Goal: Information Seeking & Learning: Learn about a topic

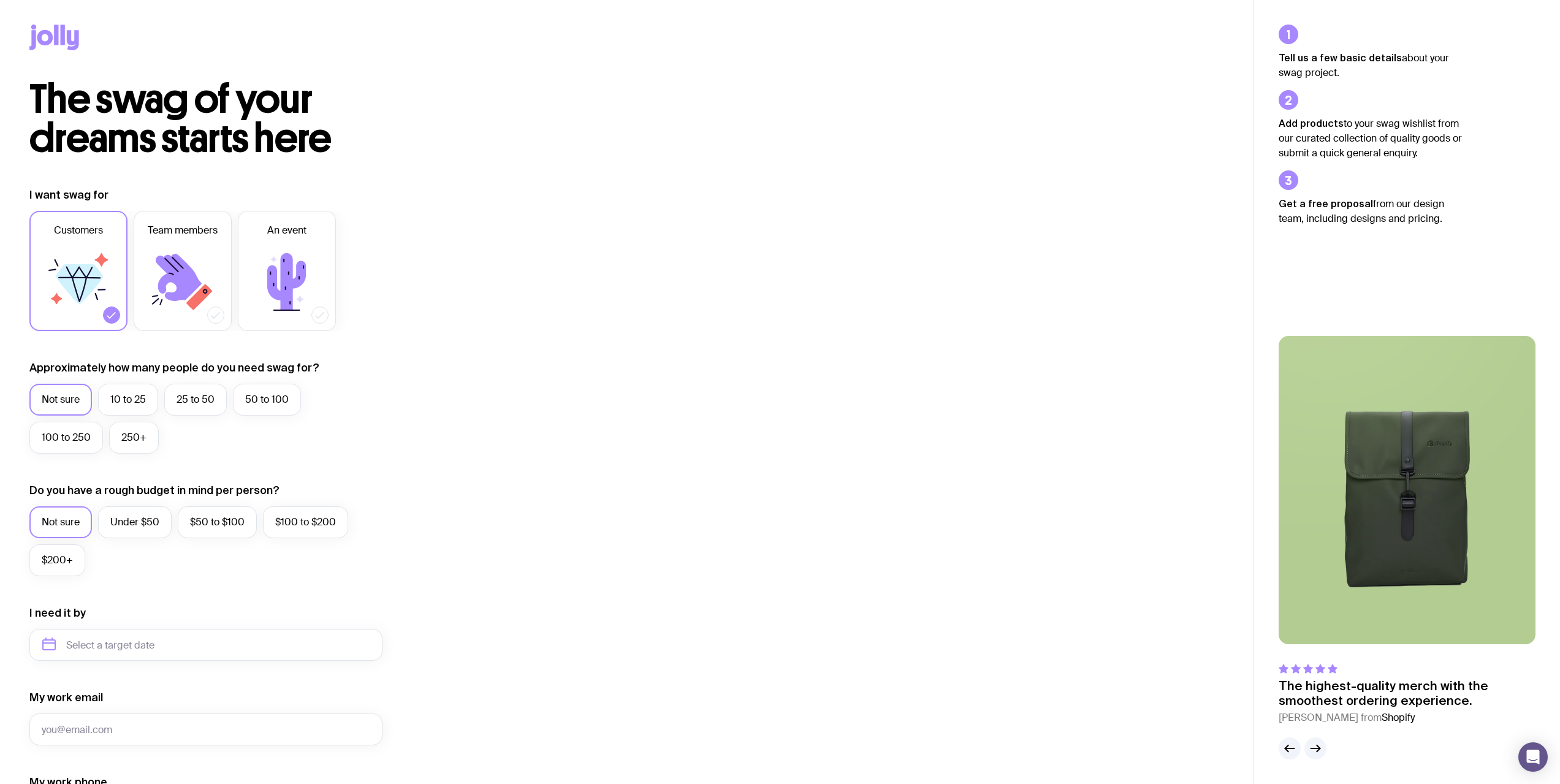
click at [74, 40] on icon at bounding box center [54, 37] width 50 height 26
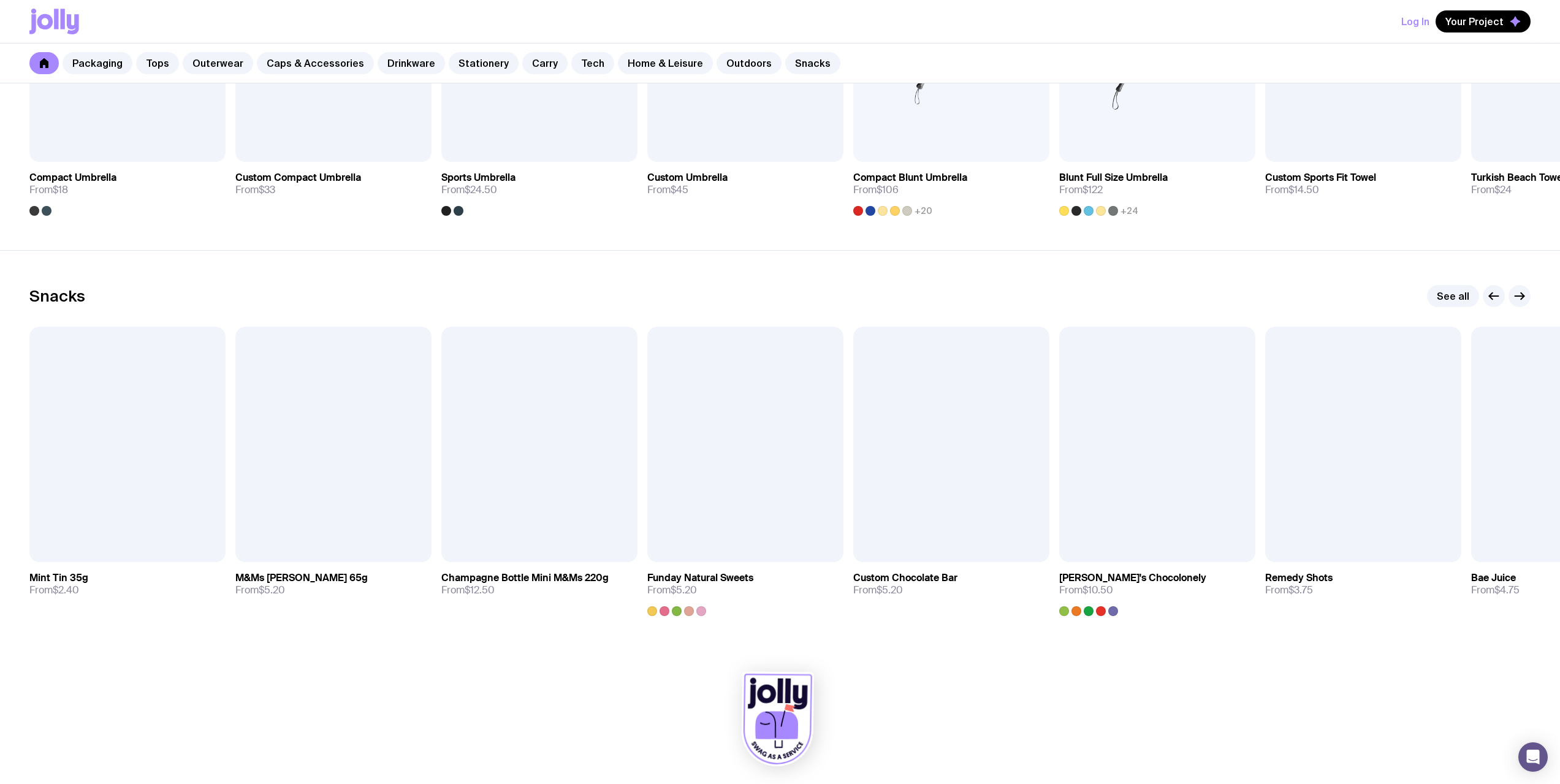
scroll to position [4003, 0]
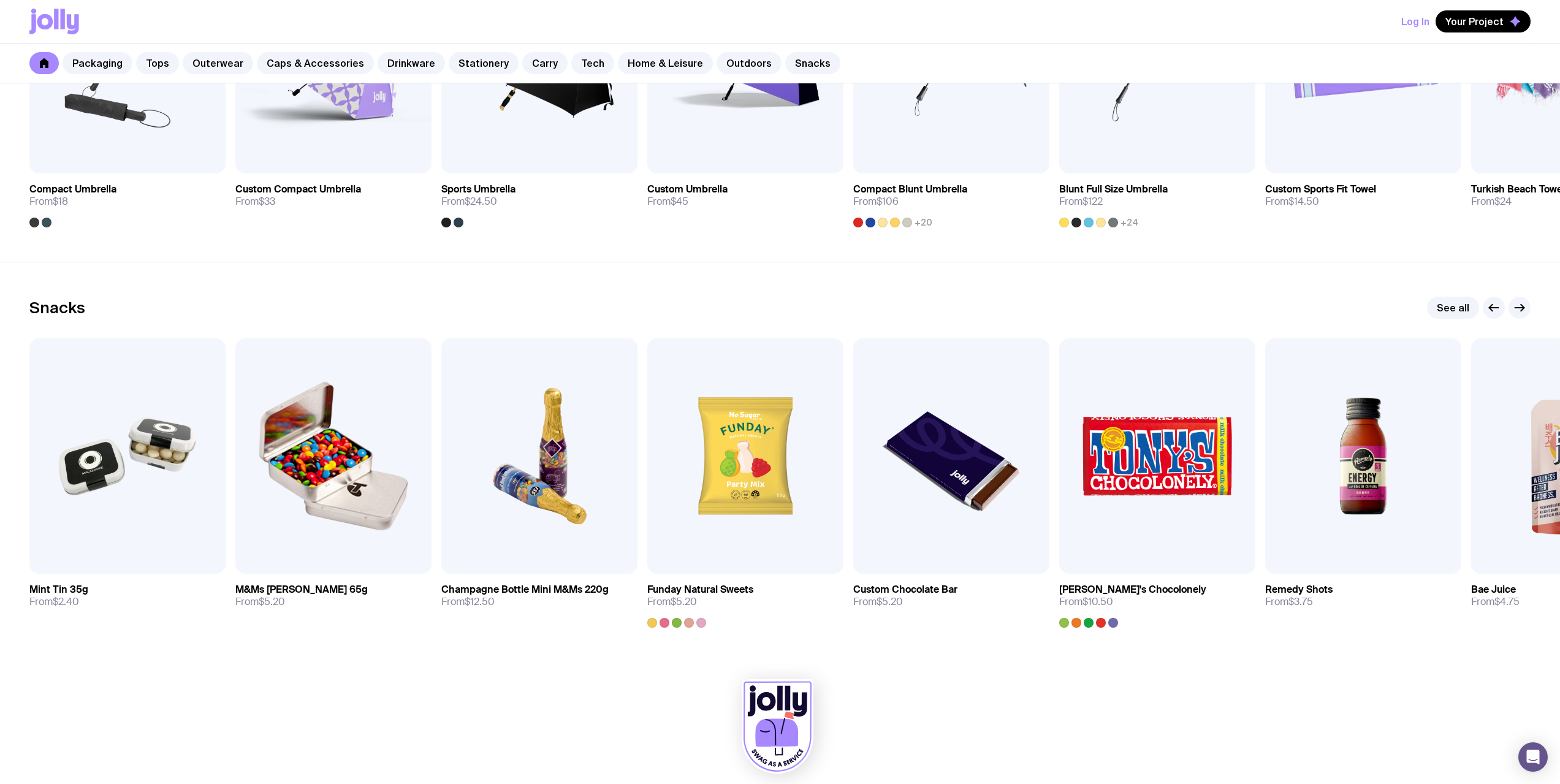
drag, startPoint x: 862, startPoint y: 666, endPoint x: 856, endPoint y: 647, distance: 19.9
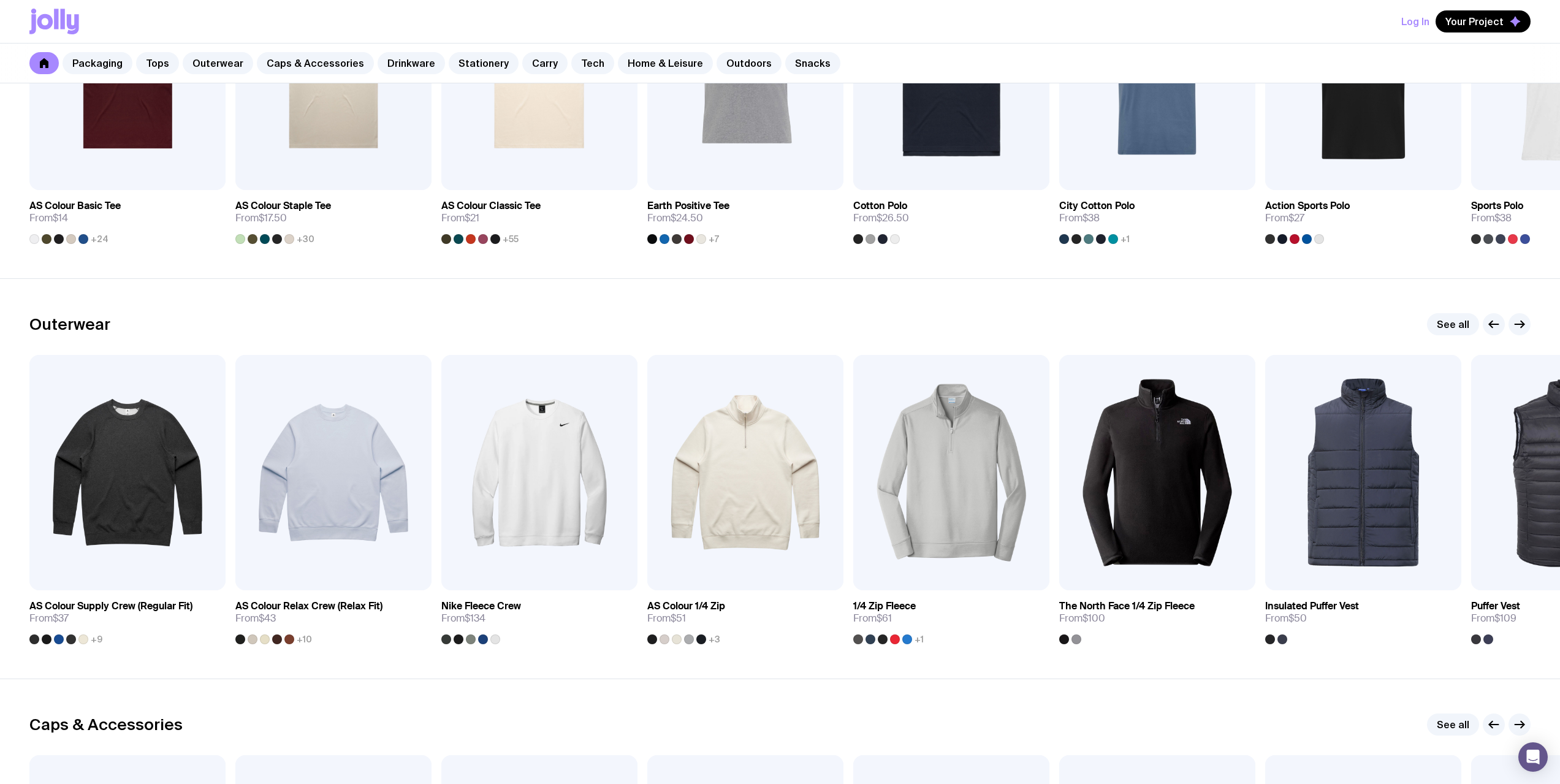
scroll to position [0, 0]
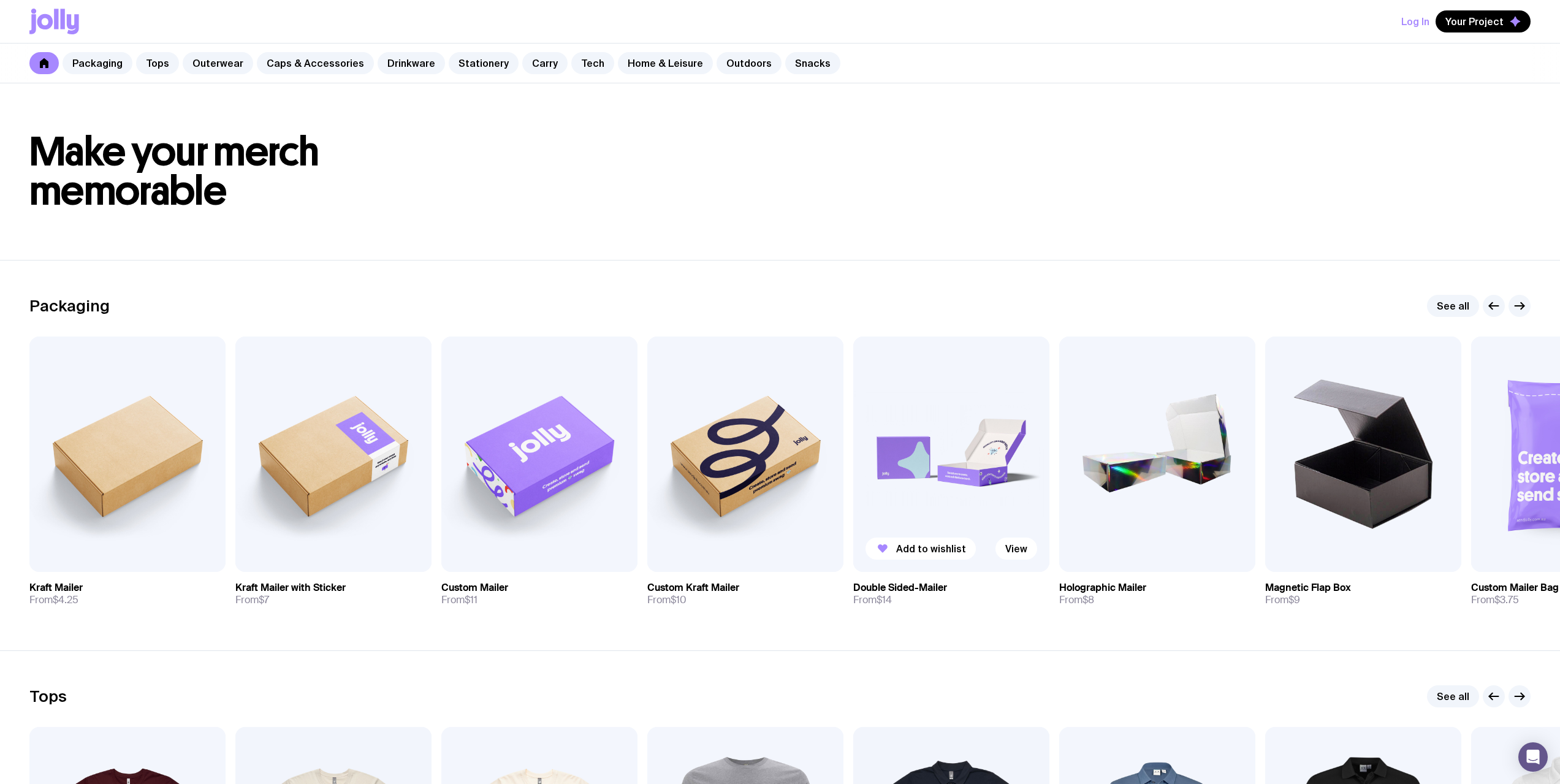
drag, startPoint x: 1063, startPoint y: 699, endPoint x: 996, endPoint y: 451, distance: 256.9
click at [64, 21] on icon at bounding box center [63, 18] width 5 height 20
click at [96, 64] on link "Packaging" at bounding box center [97, 64] width 70 height 22
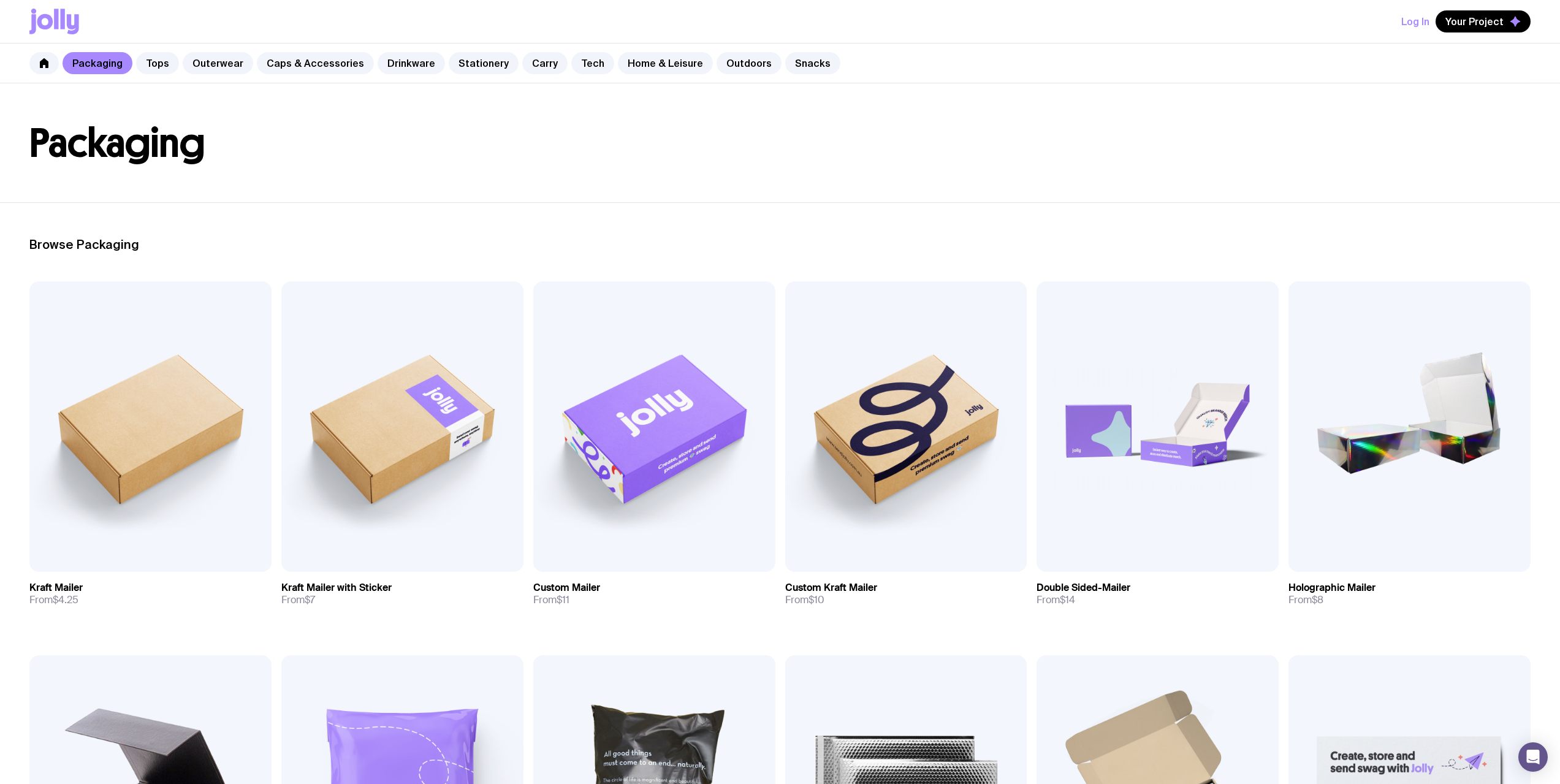
scroll to position [184, 0]
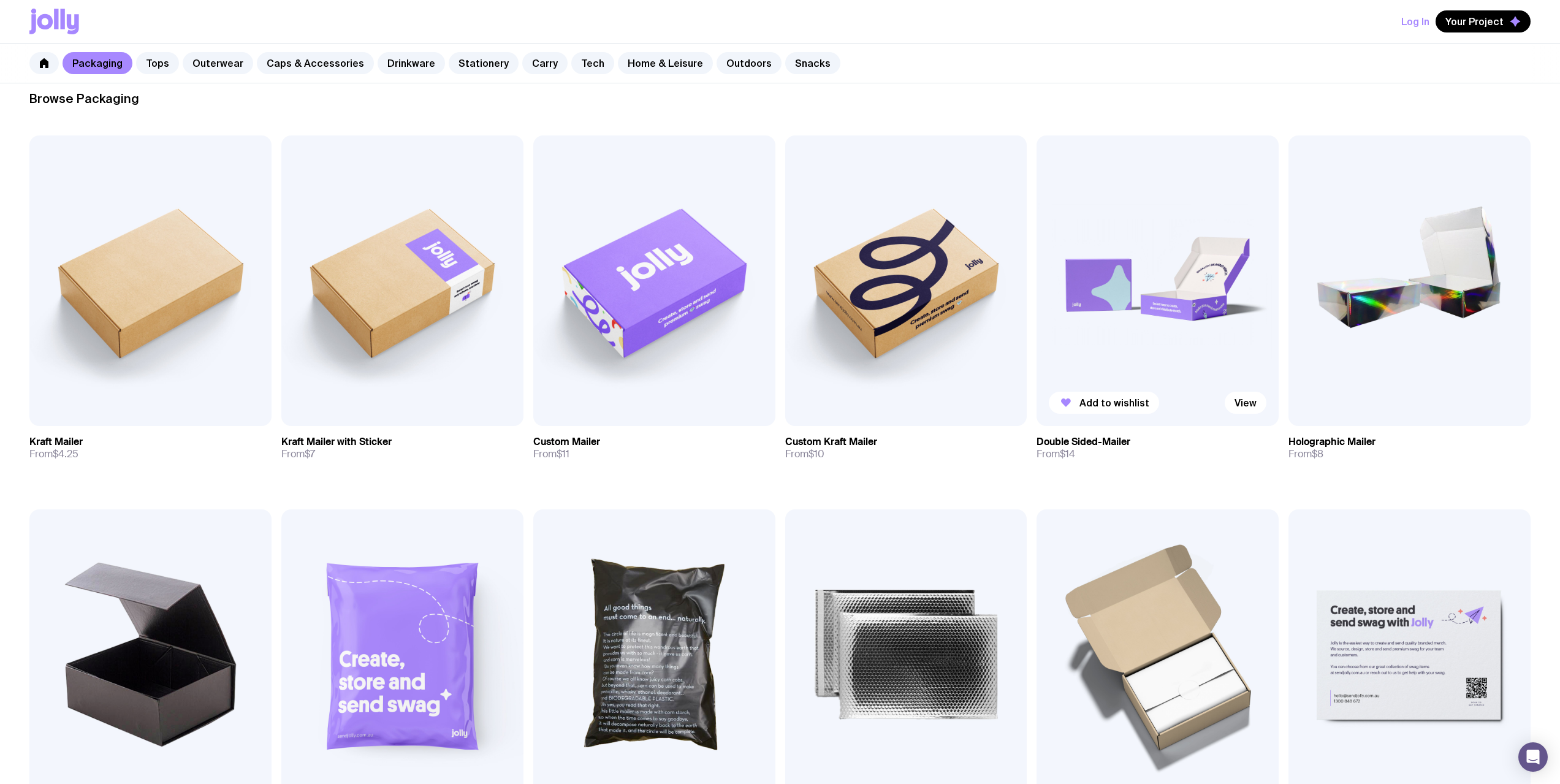
click at [1187, 276] on img at bounding box center [1158, 280] width 242 height 290
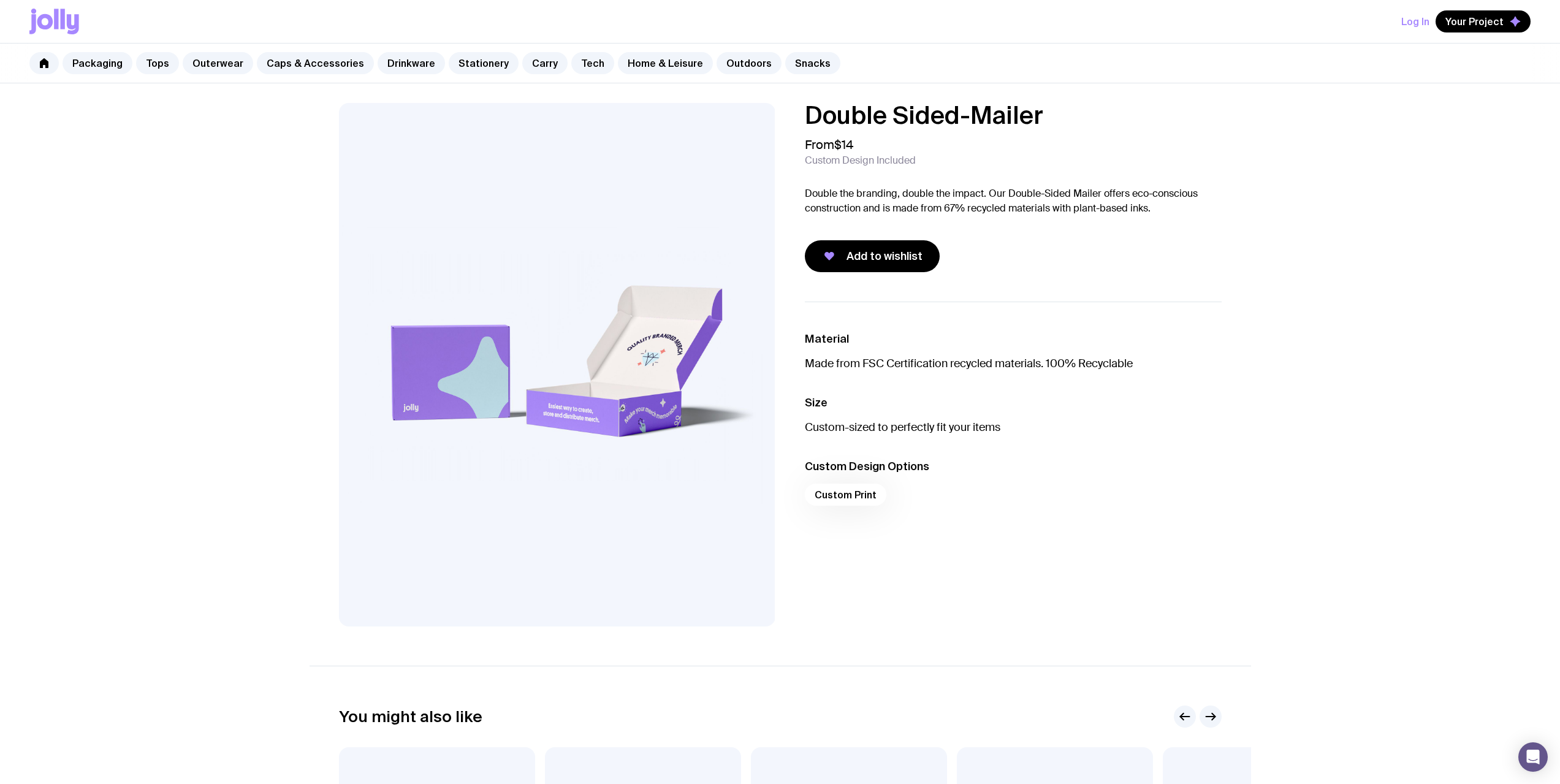
drag, startPoint x: 1284, startPoint y: 396, endPoint x: 471, endPoint y: 82, distance: 871.5
click at [33, 23] on icon at bounding box center [33, 24] width 7 height 20
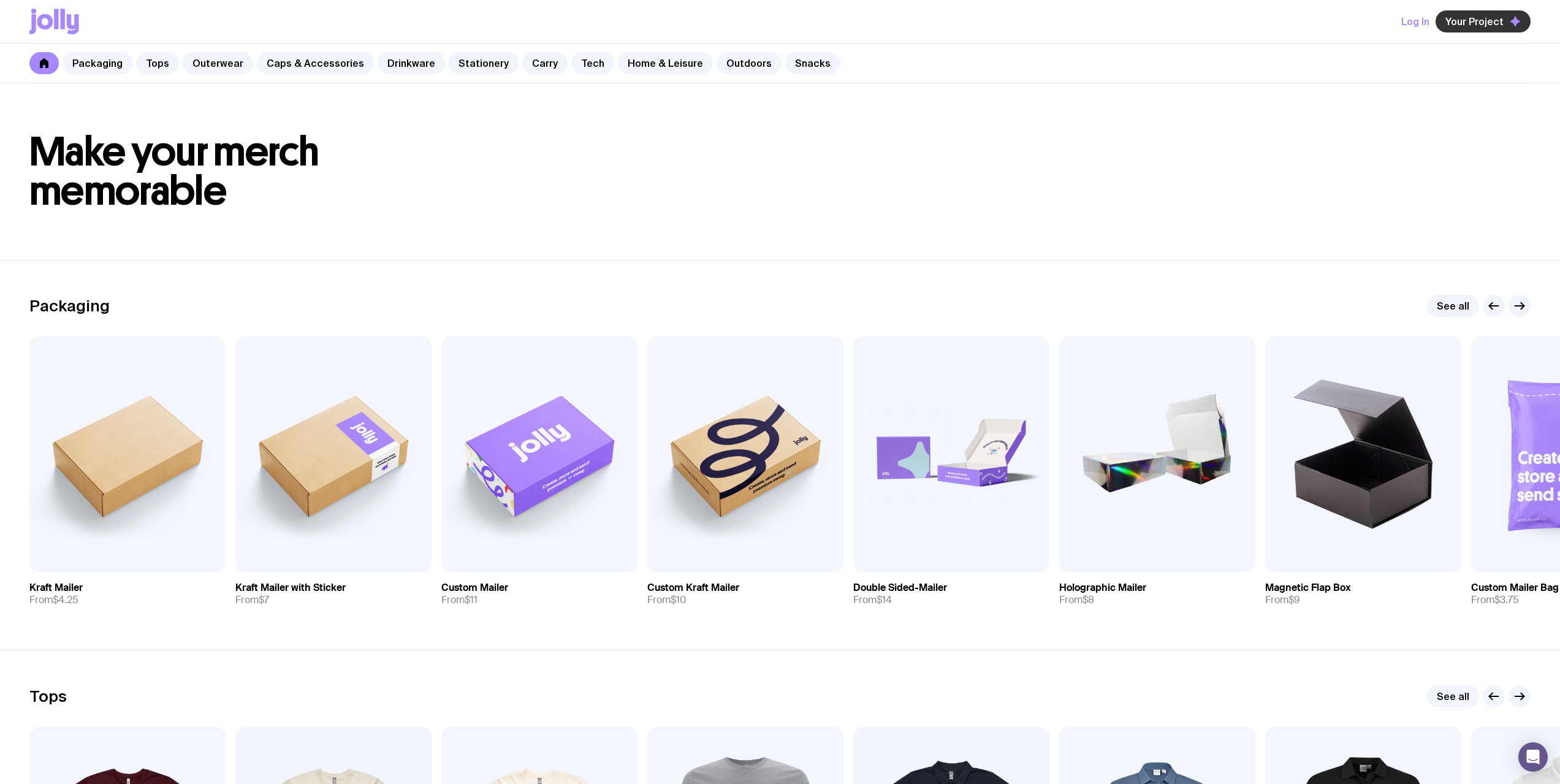
click at [1476, 26] on span "Your Project" at bounding box center [1474, 21] width 58 height 12
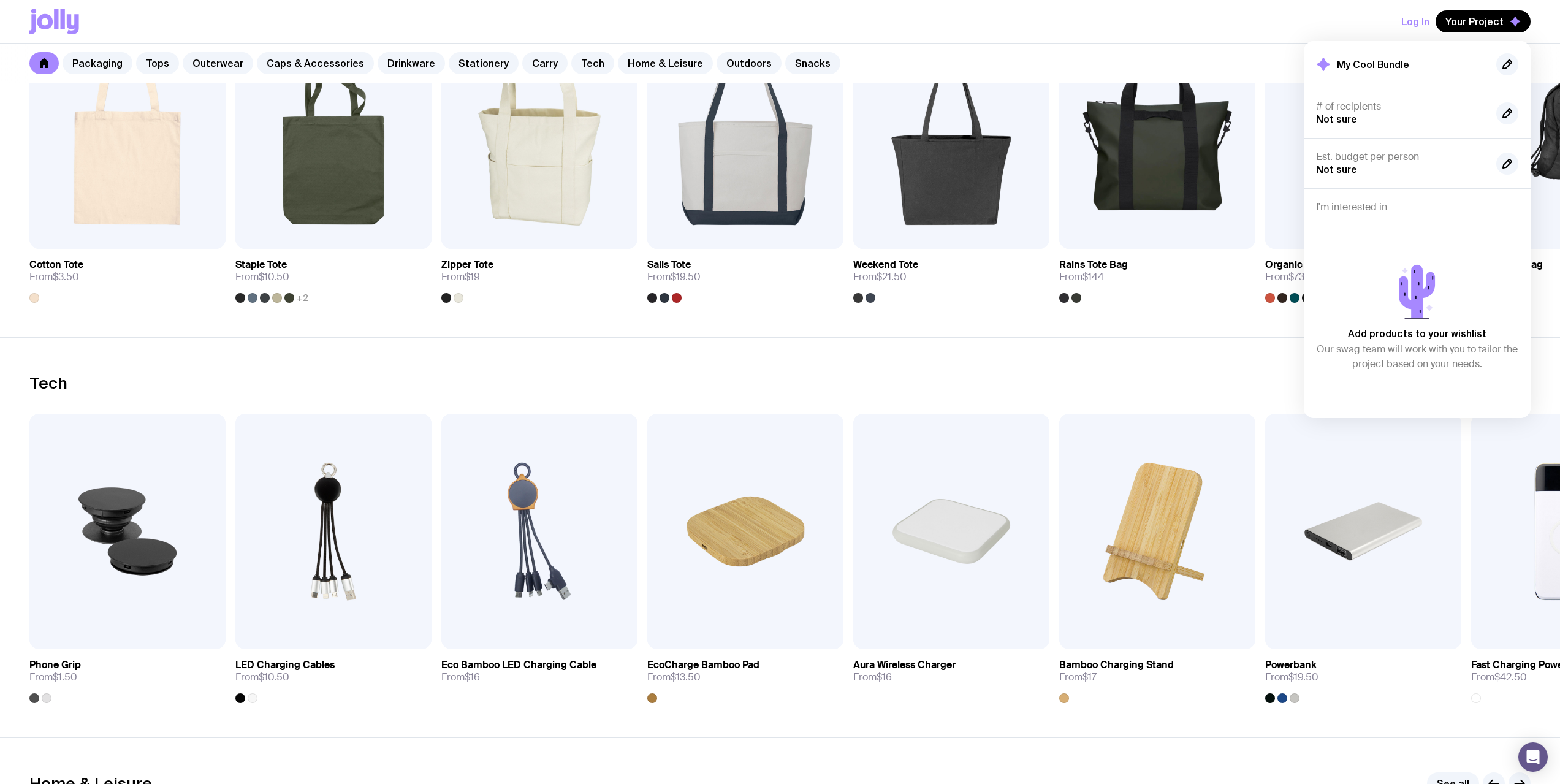
drag, startPoint x: 974, startPoint y: 174, endPoint x: 975, endPoint y: 366, distance: 192.0
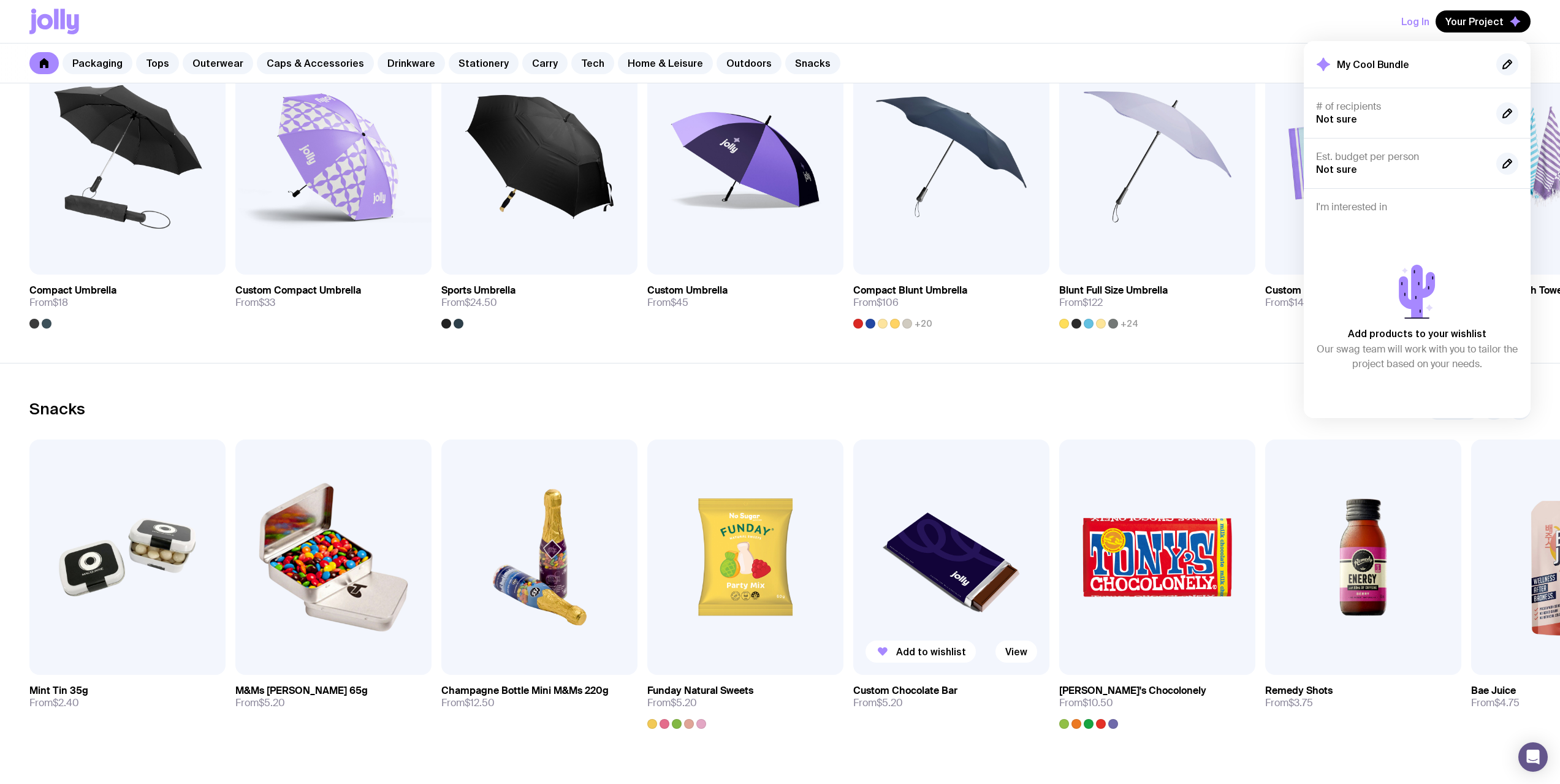
scroll to position [4003, 0]
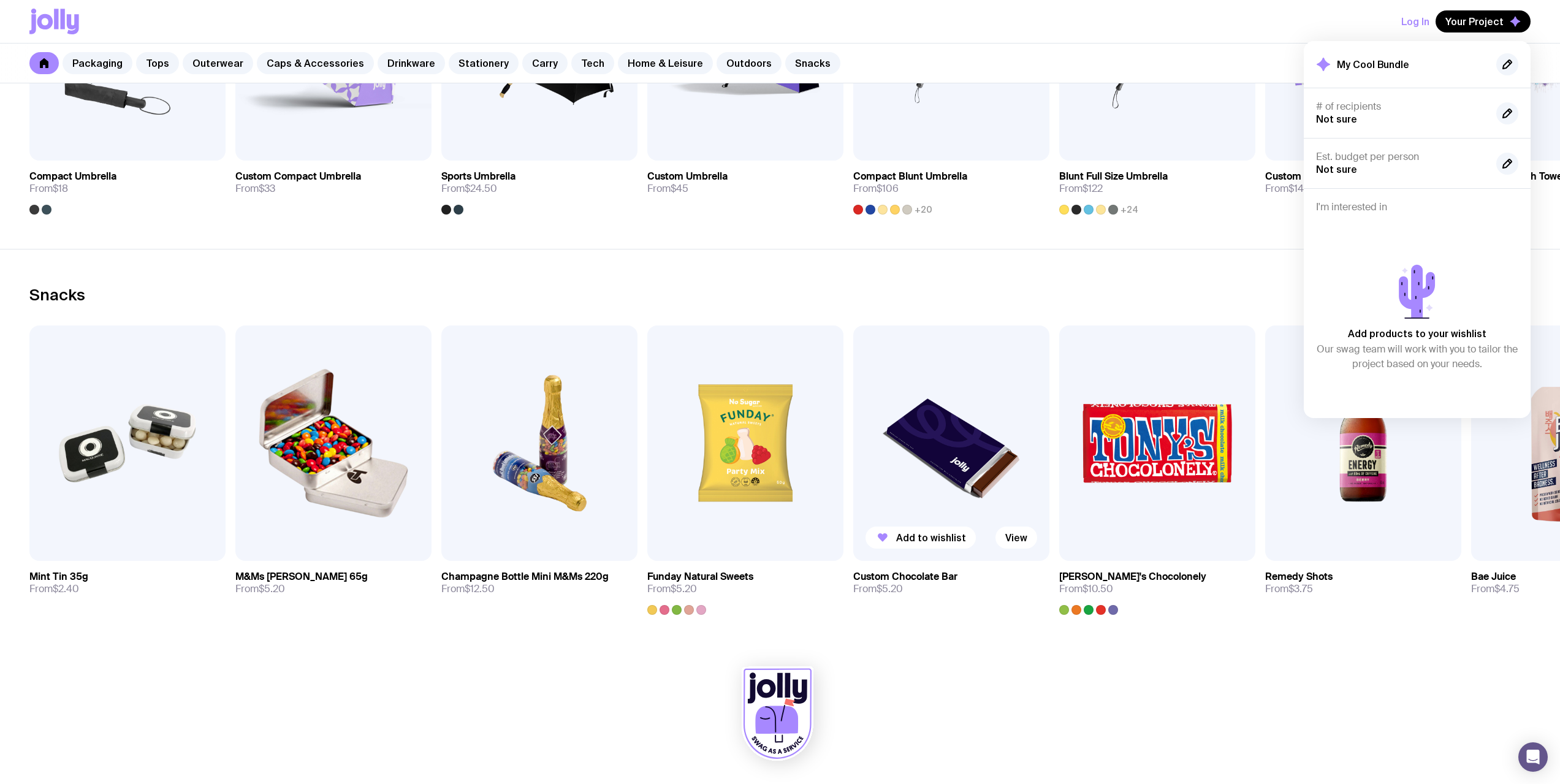
drag, startPoint x: 1005, startPoint y: 293, endPoint x: 1037, endPoint y: 604, distance: 312.6
click at [1062, 681] on div at bounding box center [780, 717] width 1501 height 135
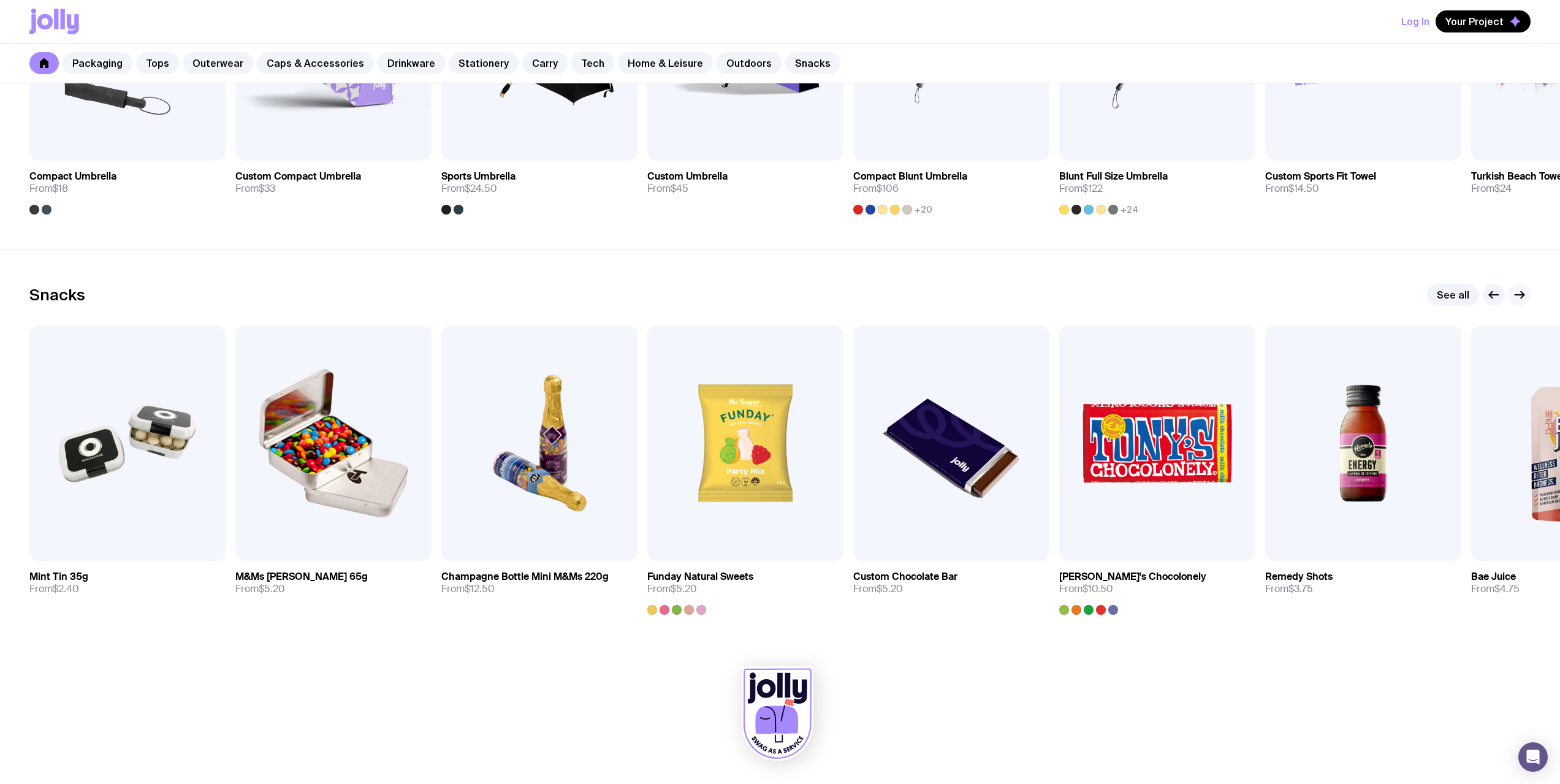
click at [1514, 299] on icon "button" at bounding box center [1519, 295] width 14 height 14
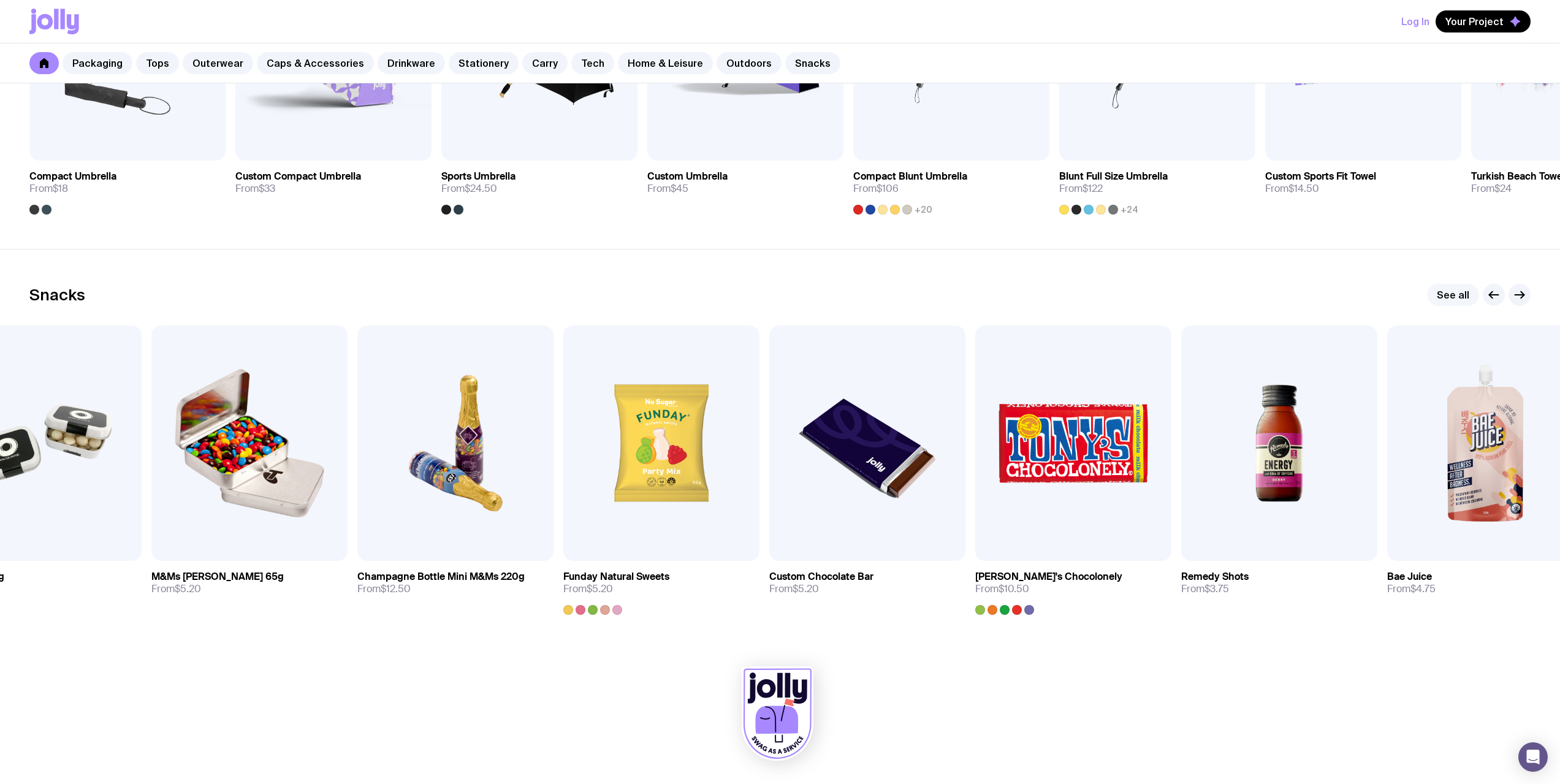
click at [1466, 291] on link "See all" at bounding box center [1453, 295] width 52 height 22
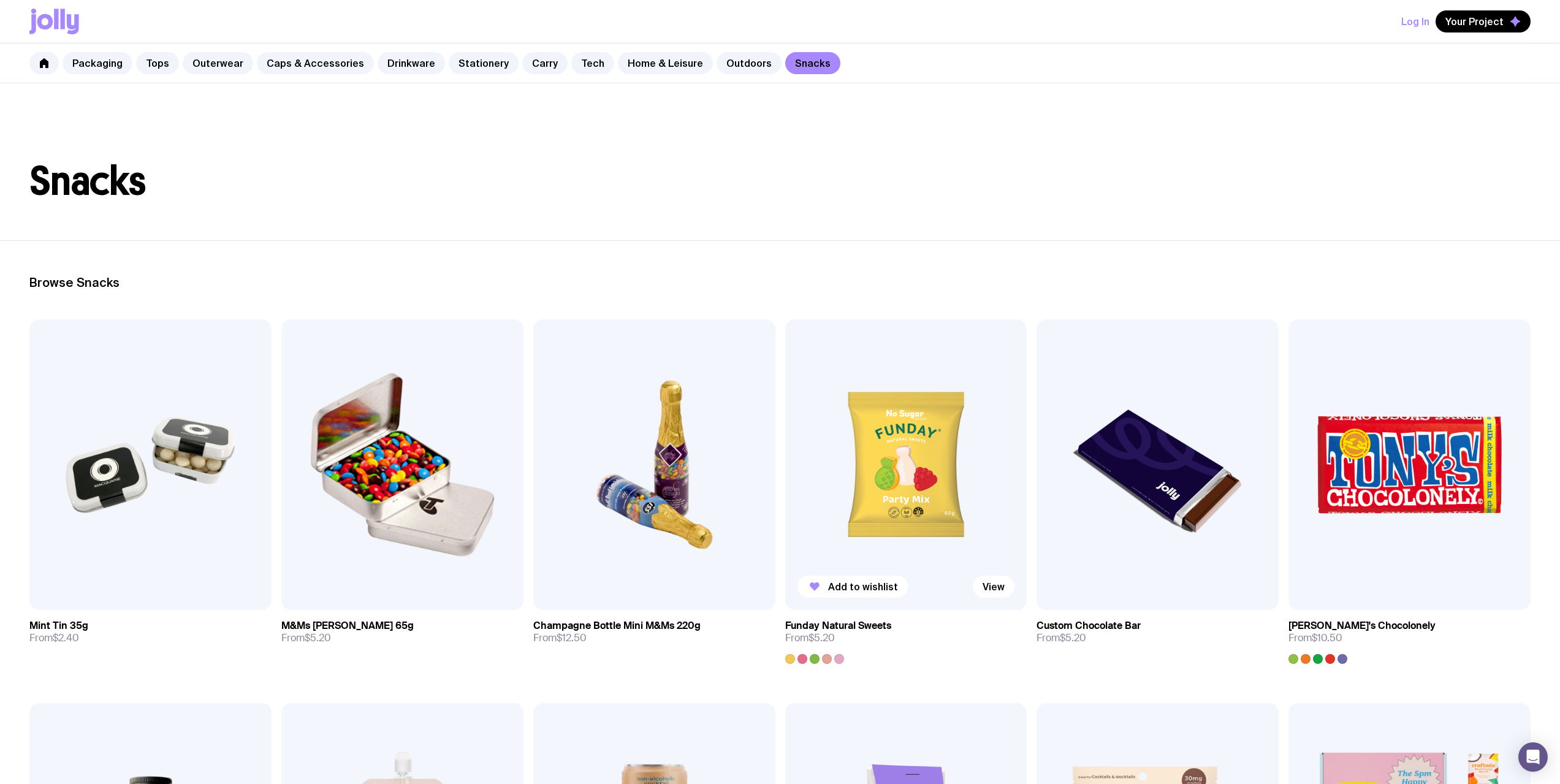
drag, startPoint x: 1067, startPoint y: 614, endPoint x: 951, endPoint y: 384, distance: 257.6
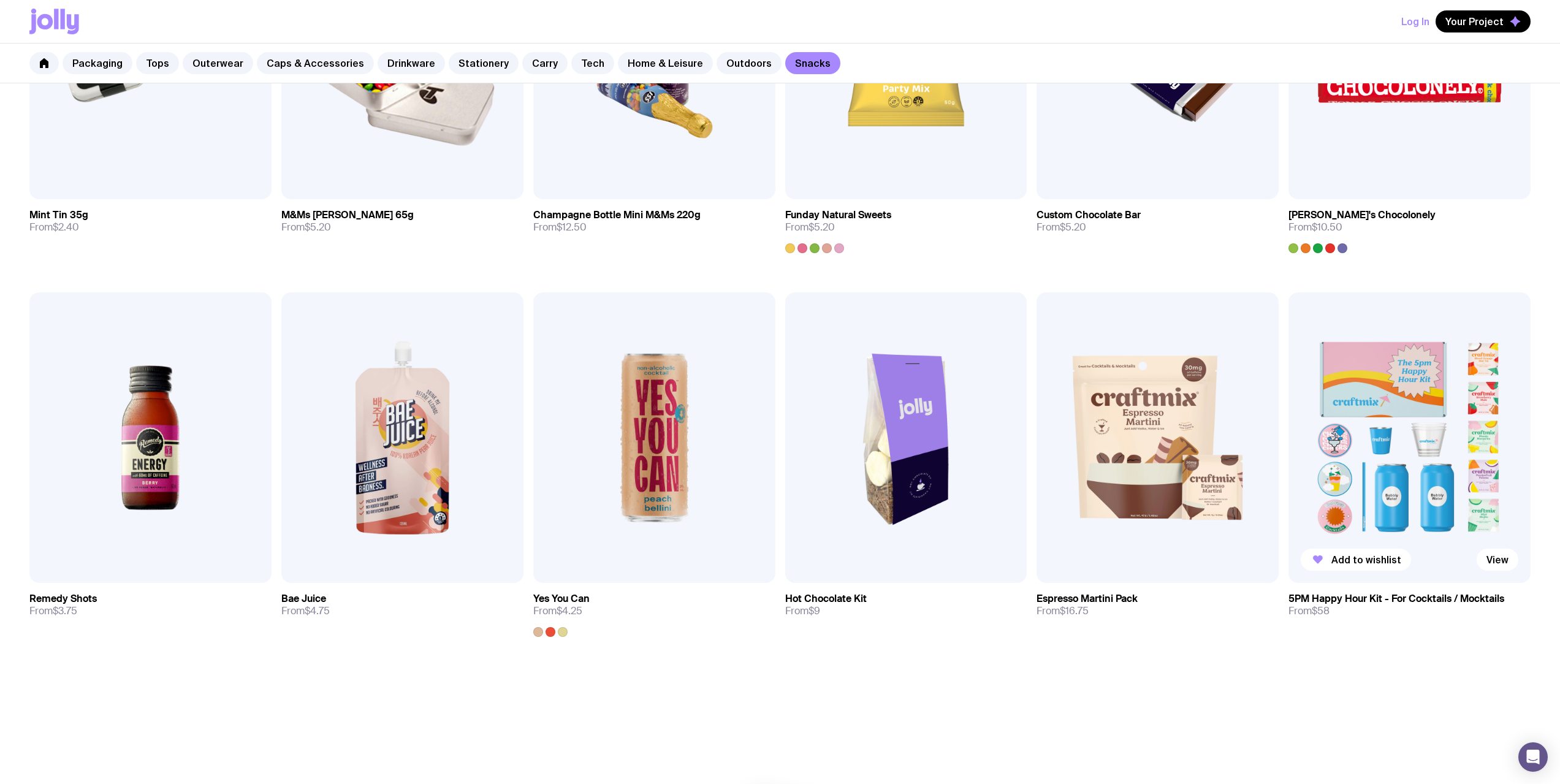
scroll to position [429, 0]
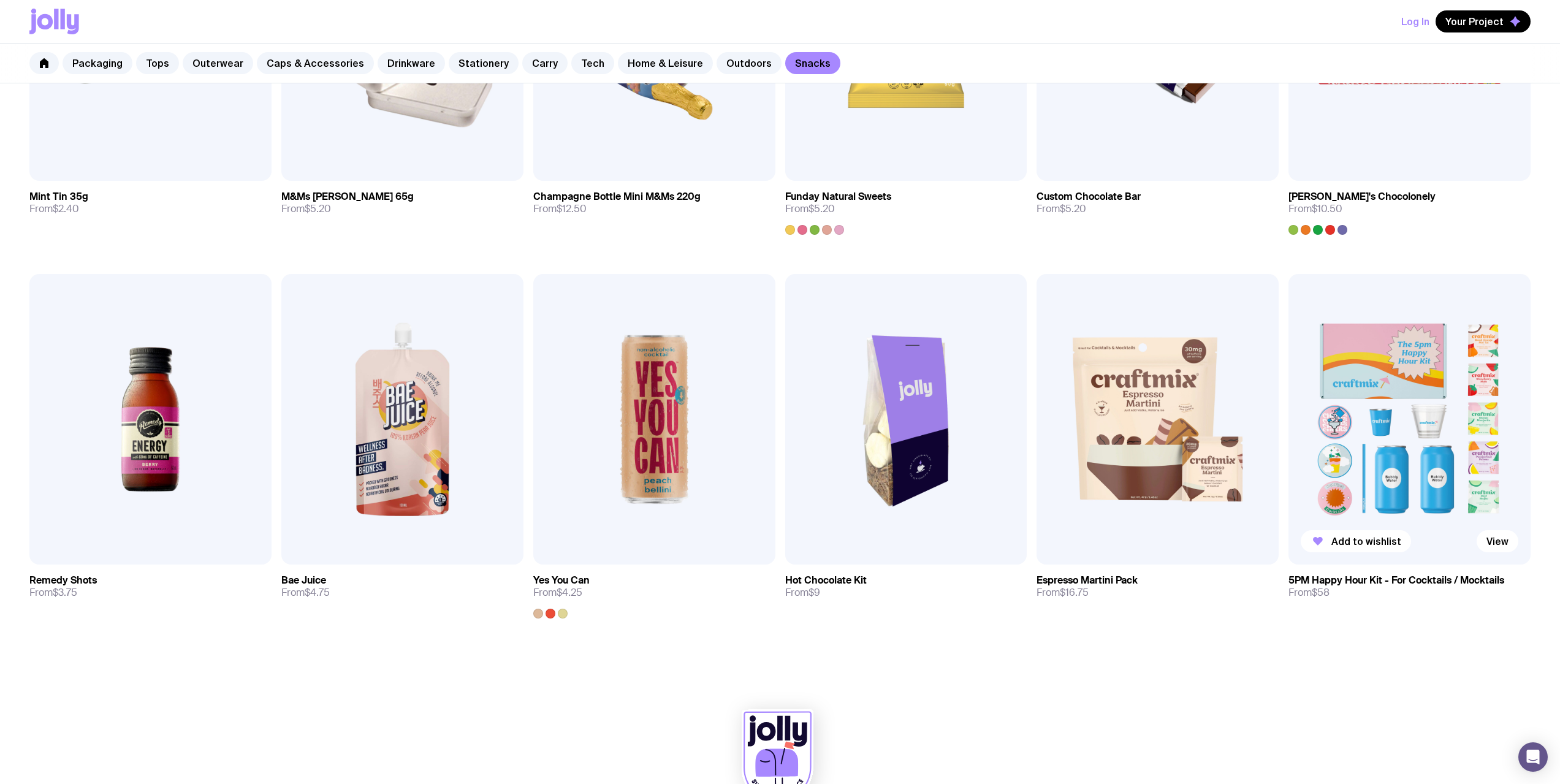
click at [1356, 426] on img at bounding box center [1410, 419] width 242 height 290
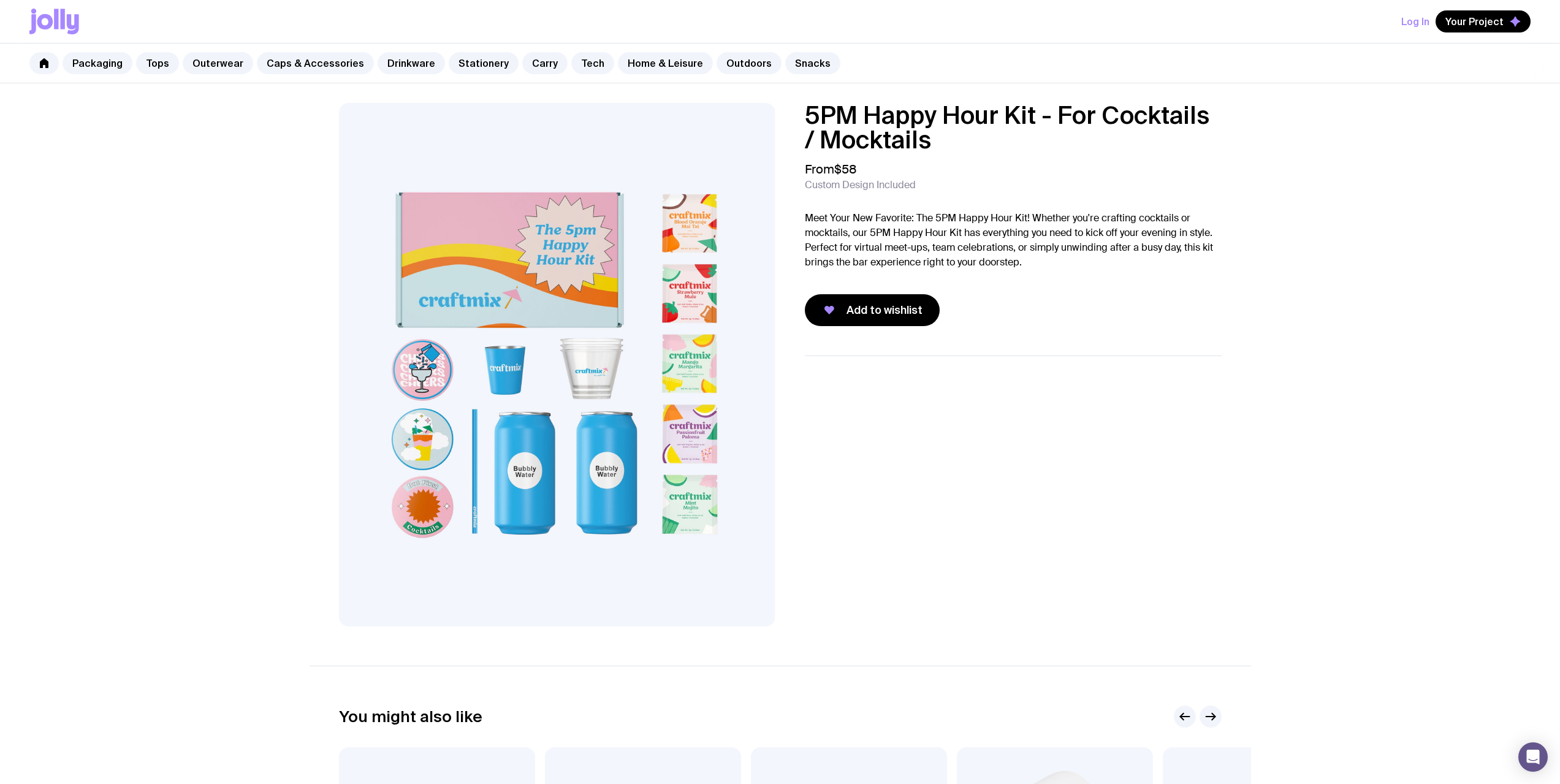
click at [48, 24] on icon at bounding box center [45, 22] width 16 height 15
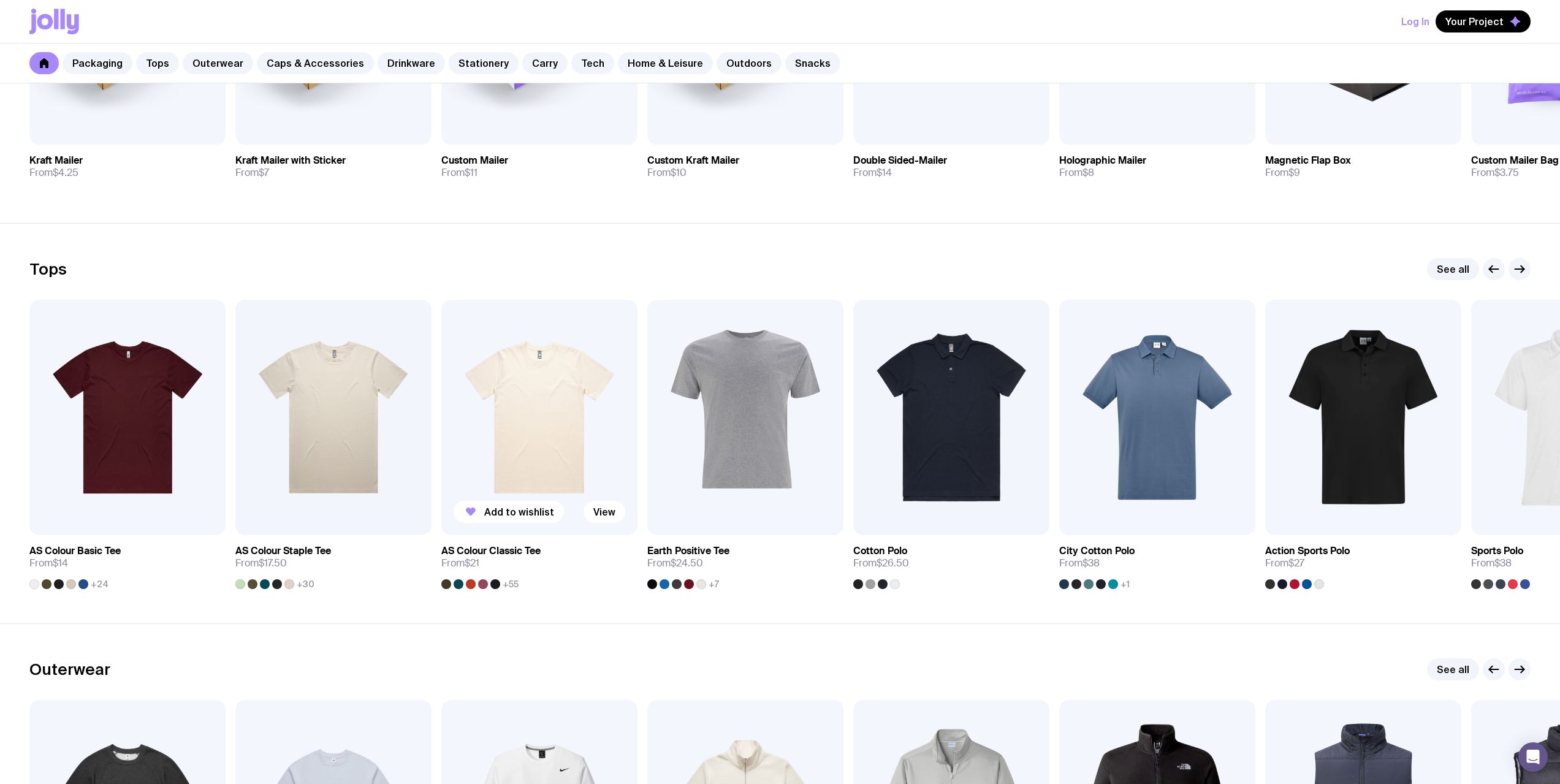
scroll to position [613, 0]
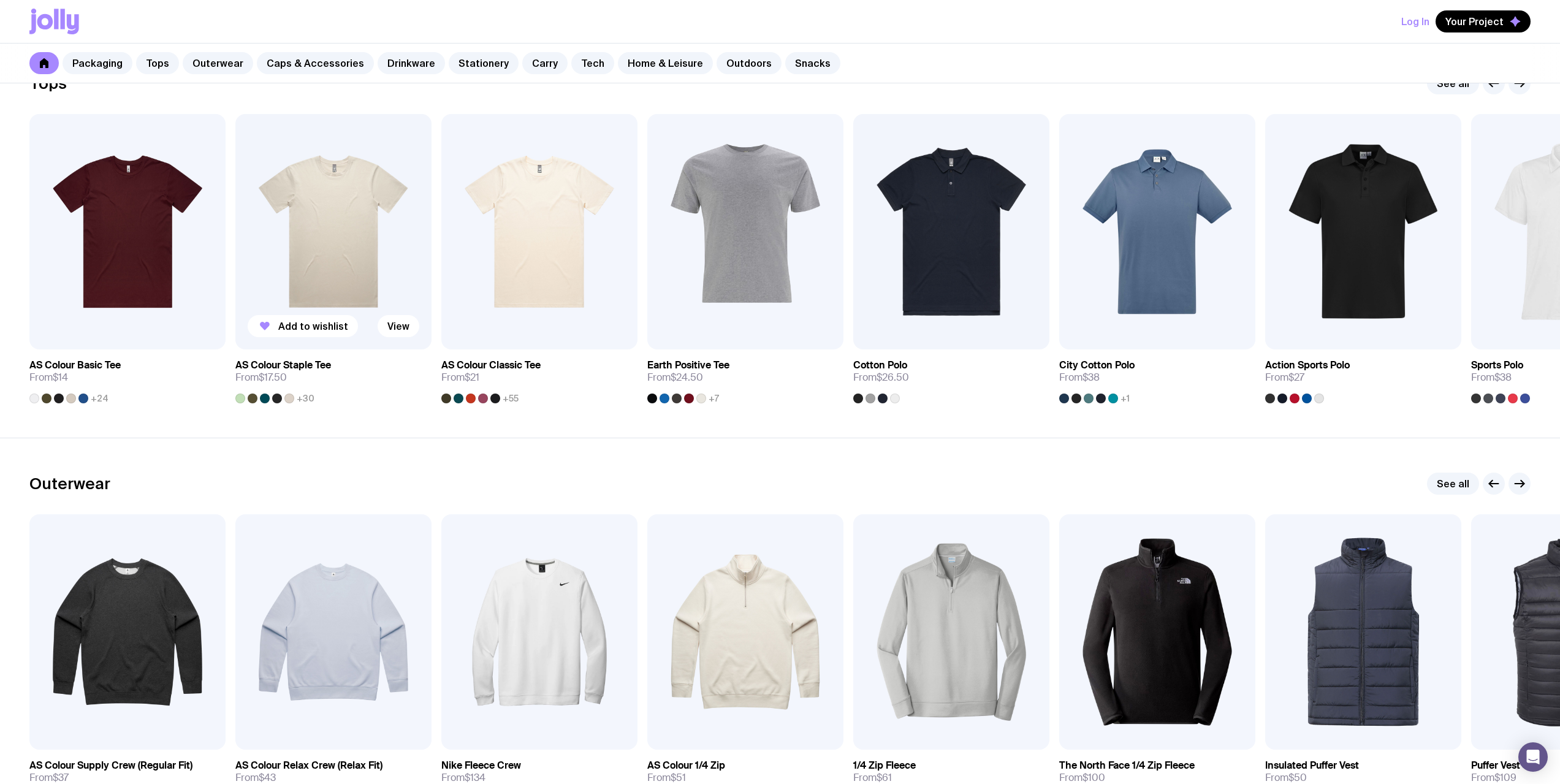
click at [381, 231] on img at bounding box center [333, 231] width 196 height 235
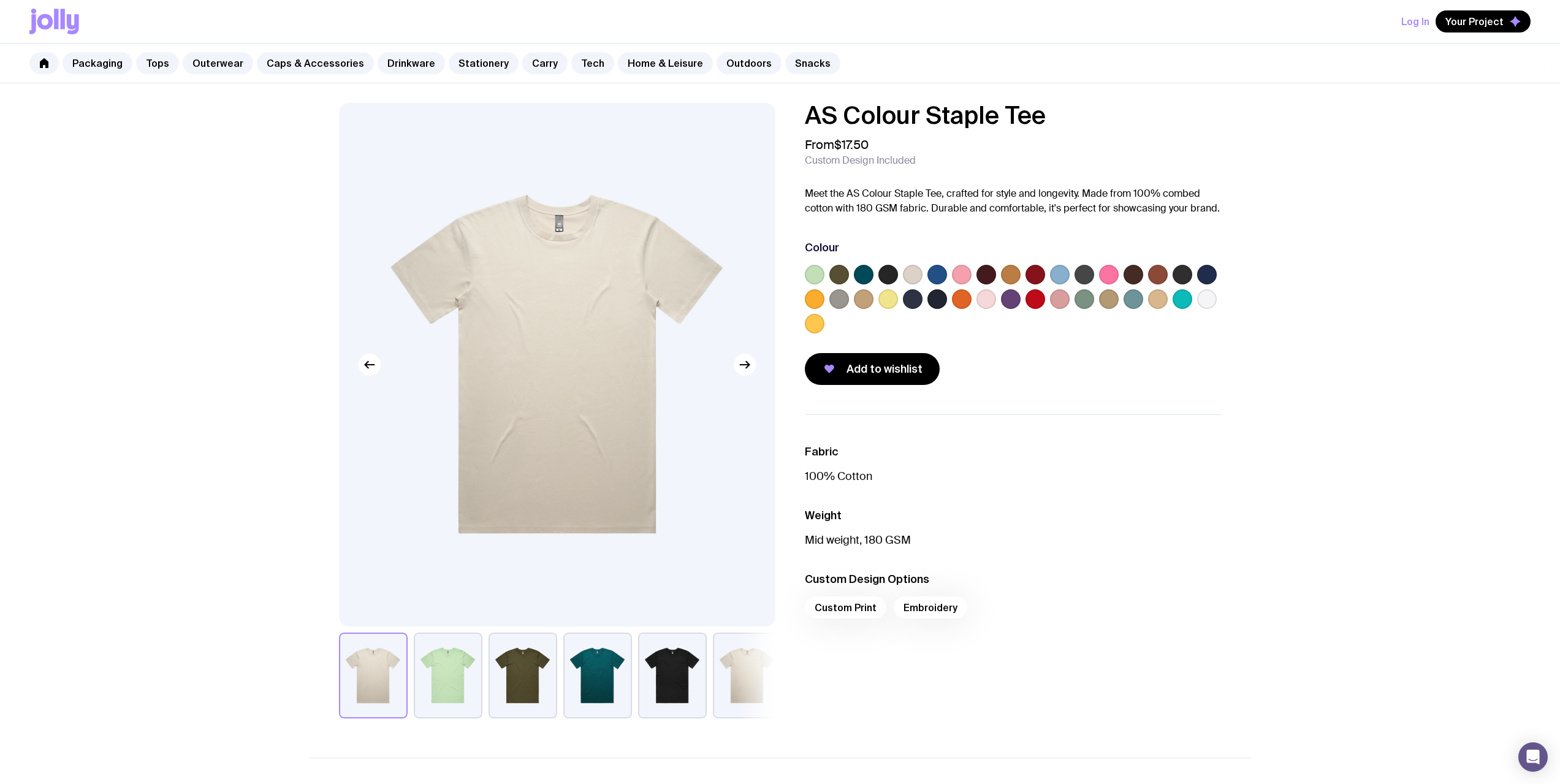
drag, startPoint x: 839, startPoint y: 203, endPoint x: 485, endPoint y: 77, distance: 375.8
click at [43, 28] on icon at bounding box center [45, 22] width 16 height 15
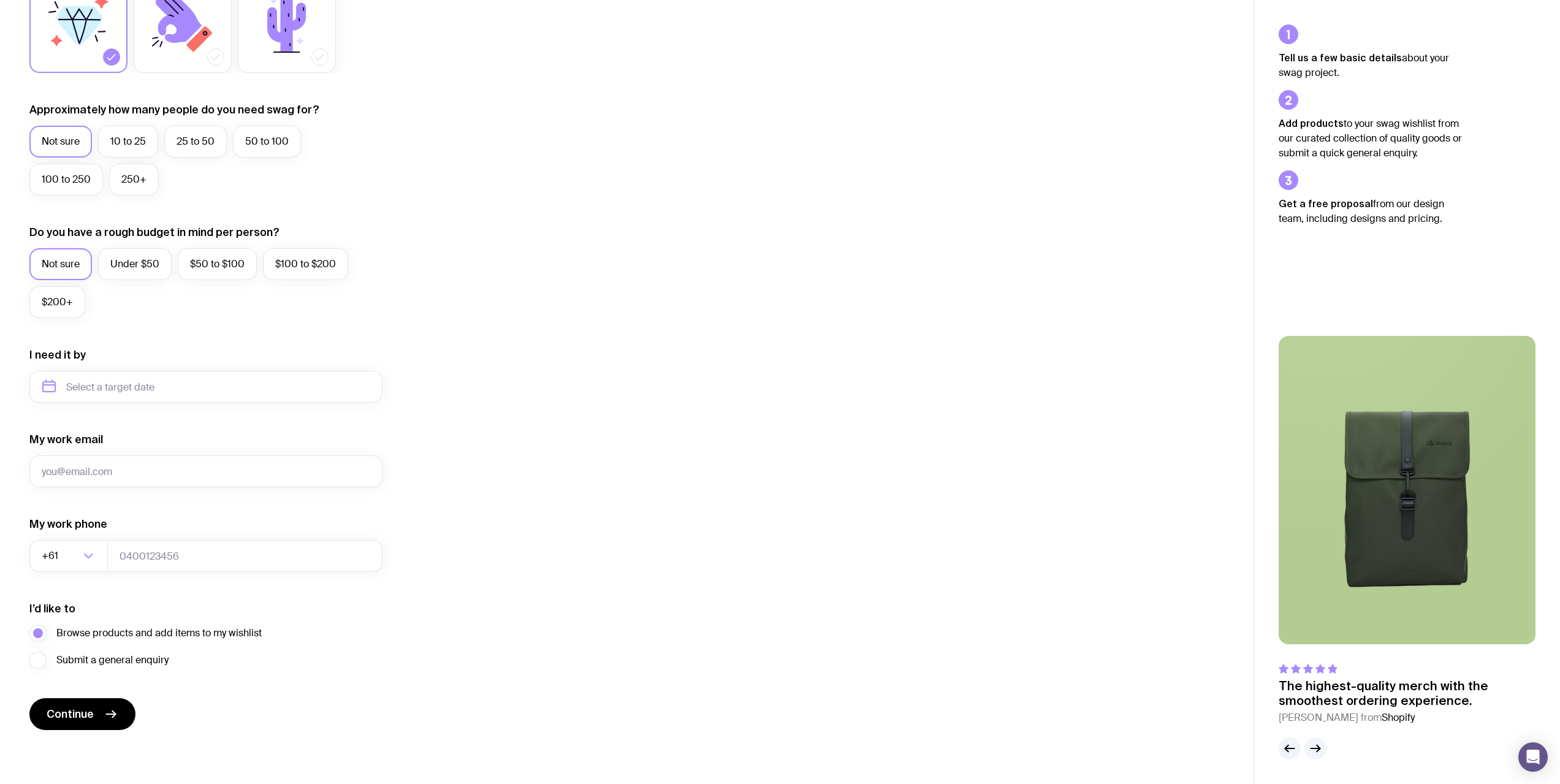
drag, startPoint x: 501, startPoint y: 127, endPoint x: 539, endPoint y: 259, distance: 137.4
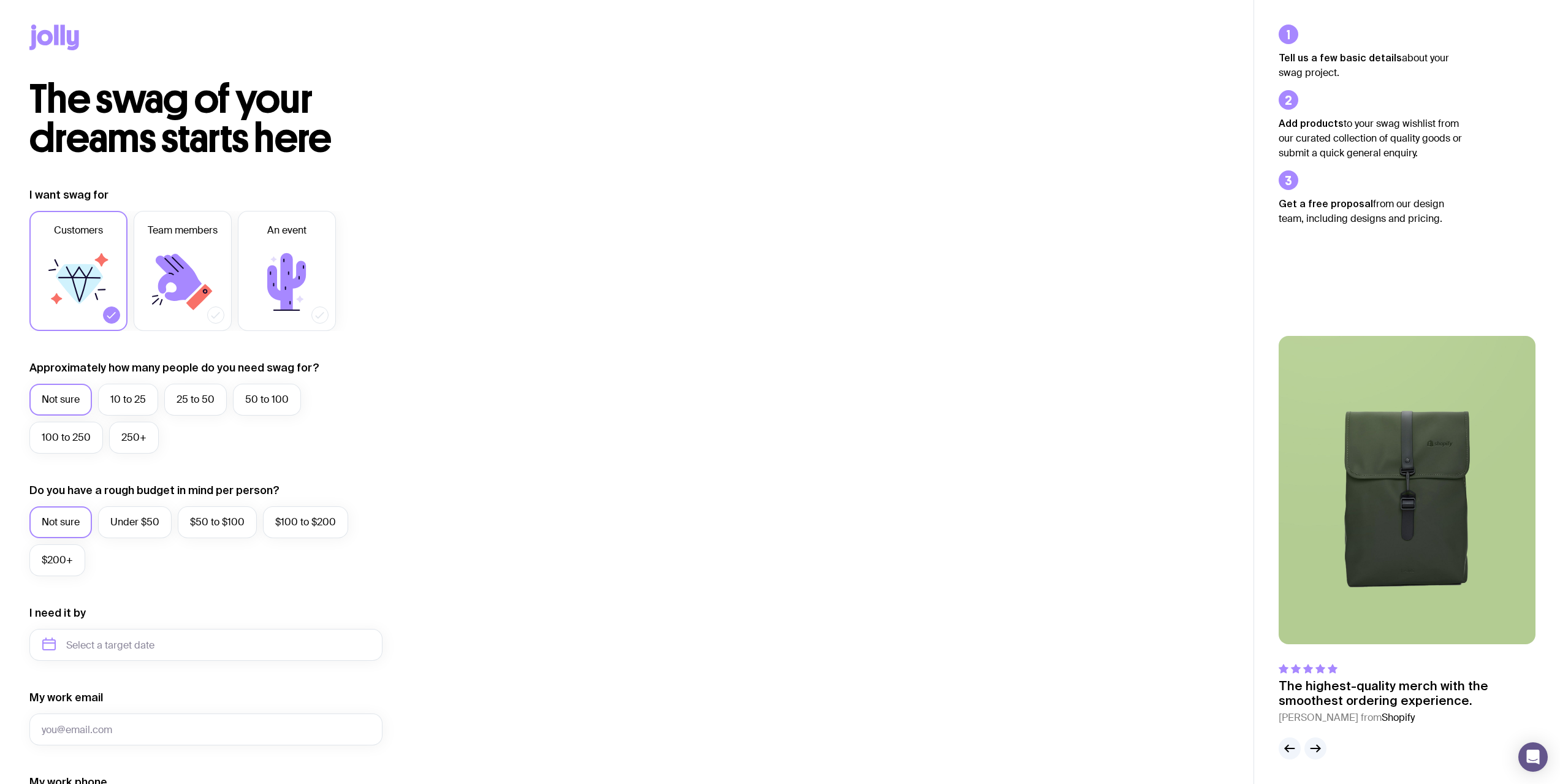
drag, startPoint x: 520, startPoint y: 340, endPoint x: 440, endPoint y: 92, distance: 260.6
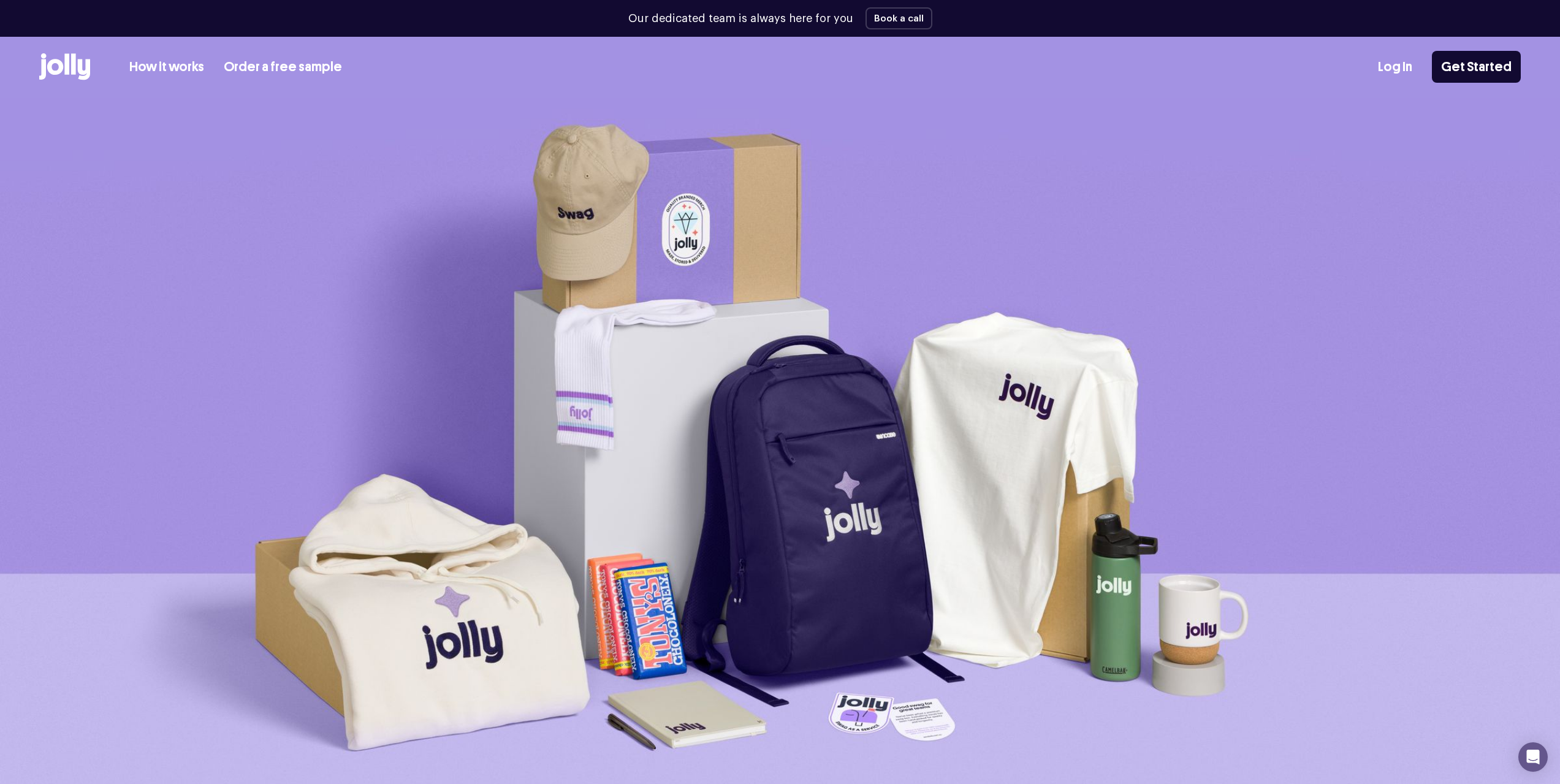
drag, startPoint x: 537, startPoint y: 439, endPoint x: 518, endPoint y: 179, distance: 260.7
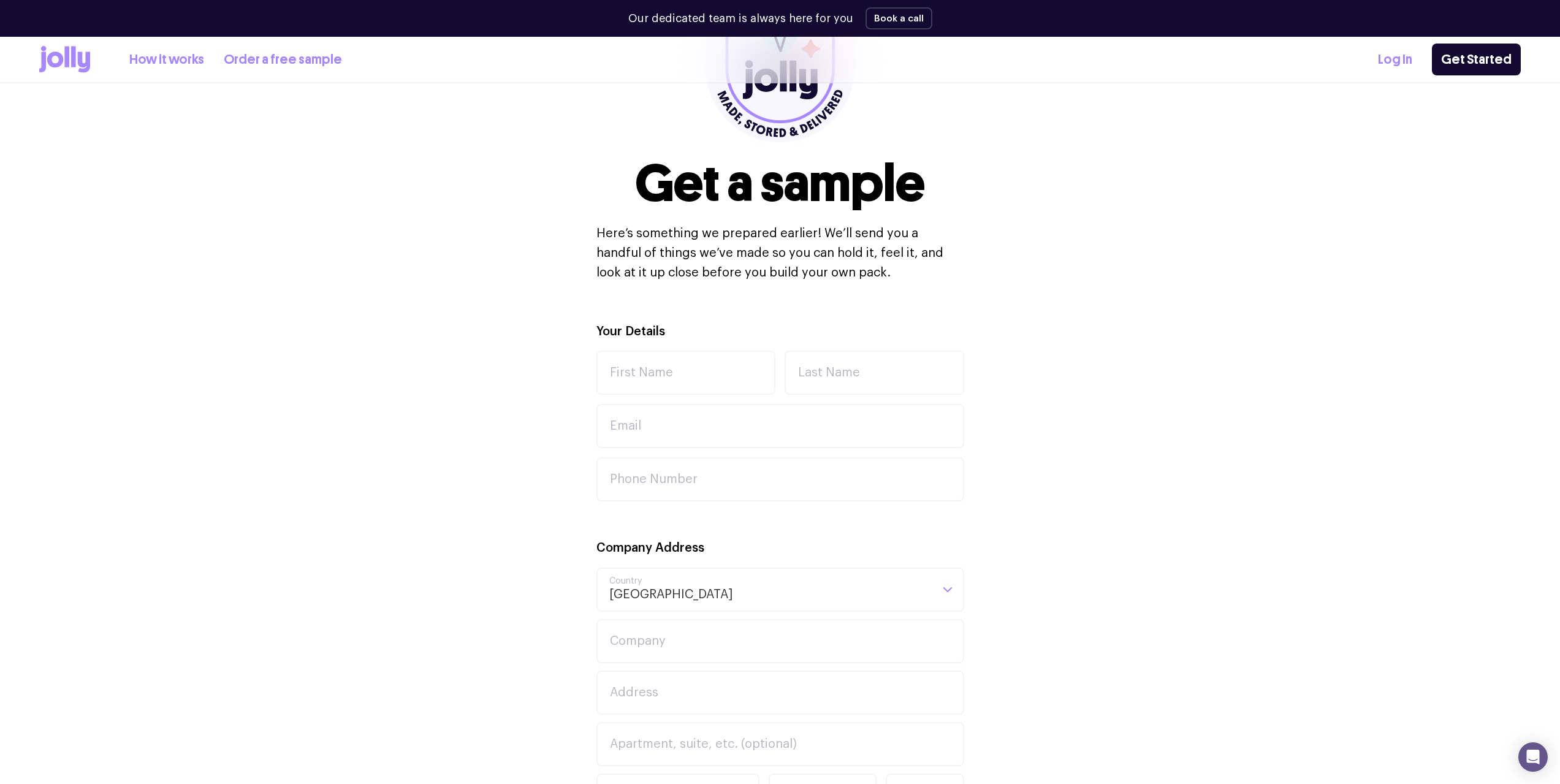
drag, startPoint x: 440, startPoint y: 238, endPoint x: 463, endPoint y: 310, distance: 75.6
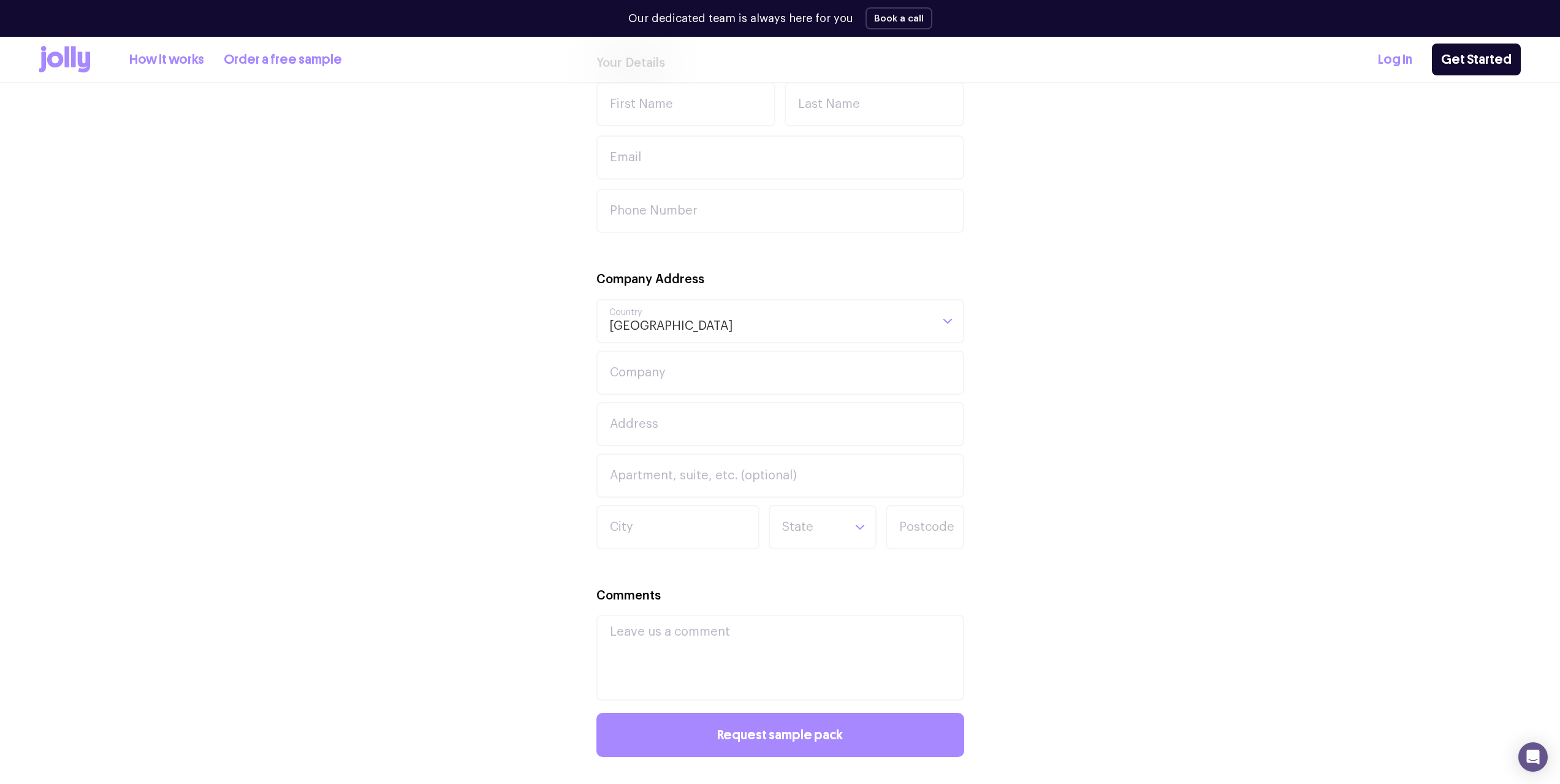
scroll to position [1068, 0]
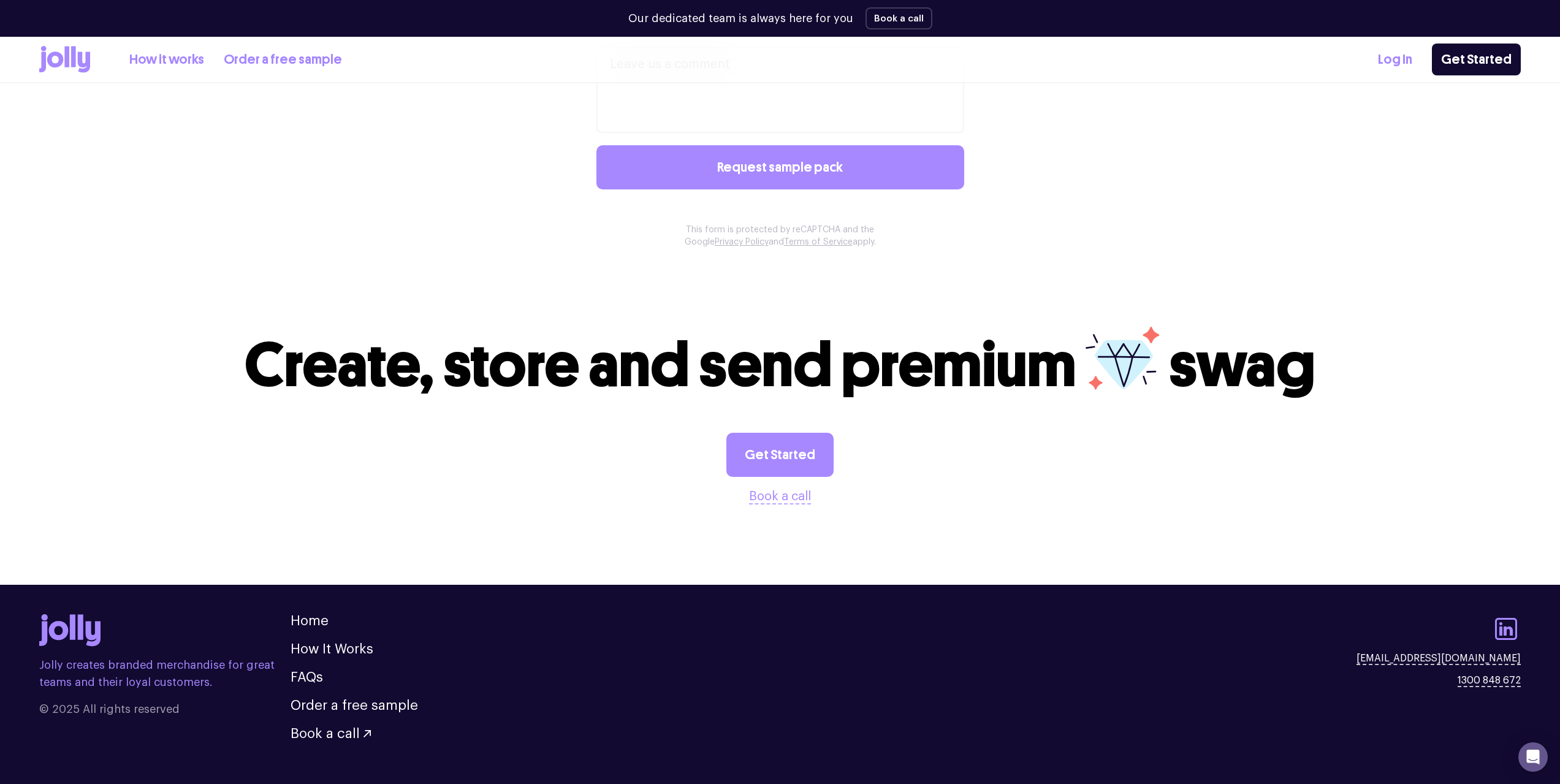
drag, startPoint x: 456, startPoint y: 221, endPoint x: 454, endPoint y: 278, distance: 57.0
